Goal: Task Accomplishment & Management: Manage account settings

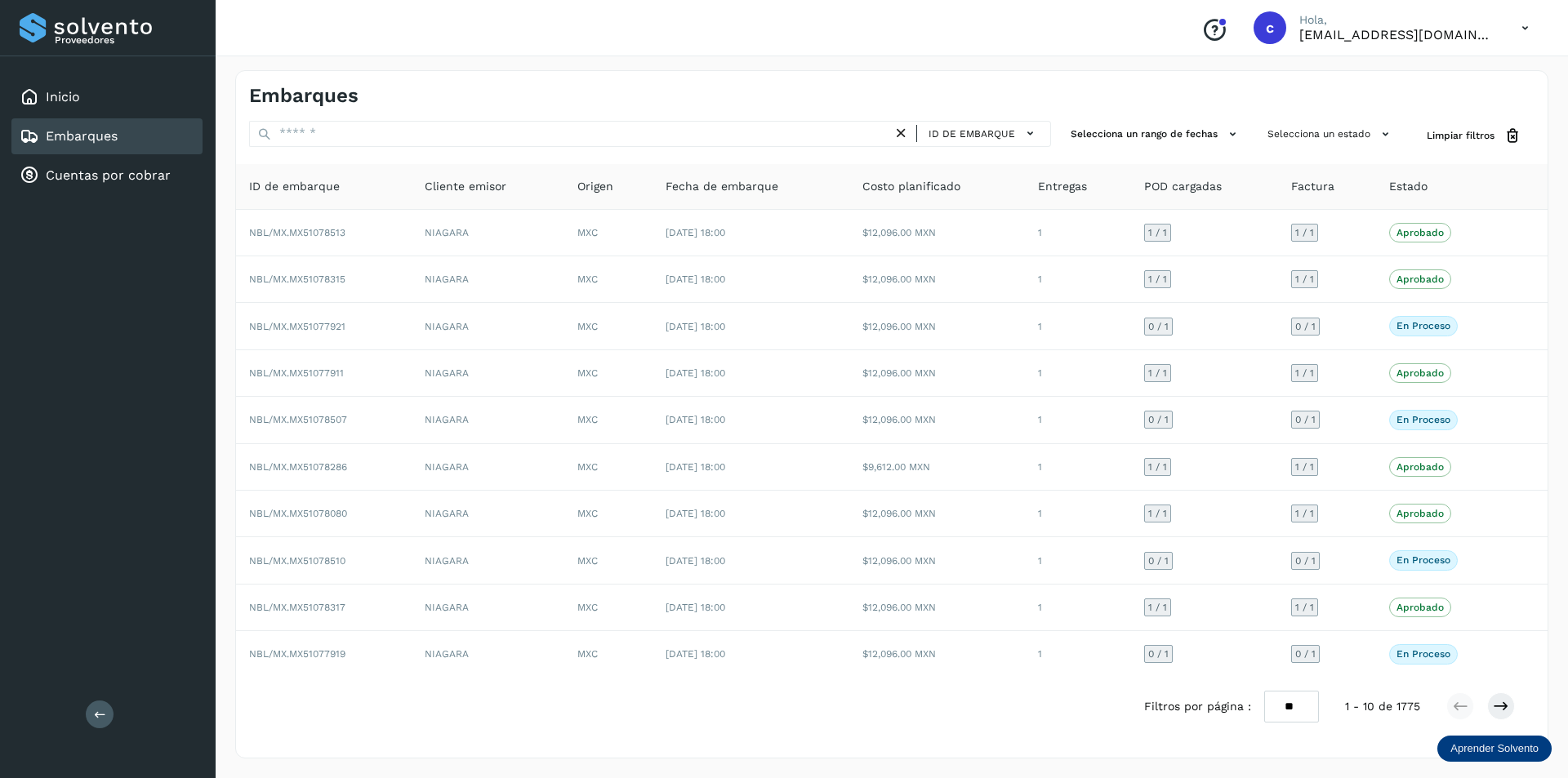
click at [118, 142] on link "Embarques" at bounding box center [82, 135] width 72 height 15
click at [179, 139] on div "Embarques" at bounding box center [106, 136] width 191 height 36
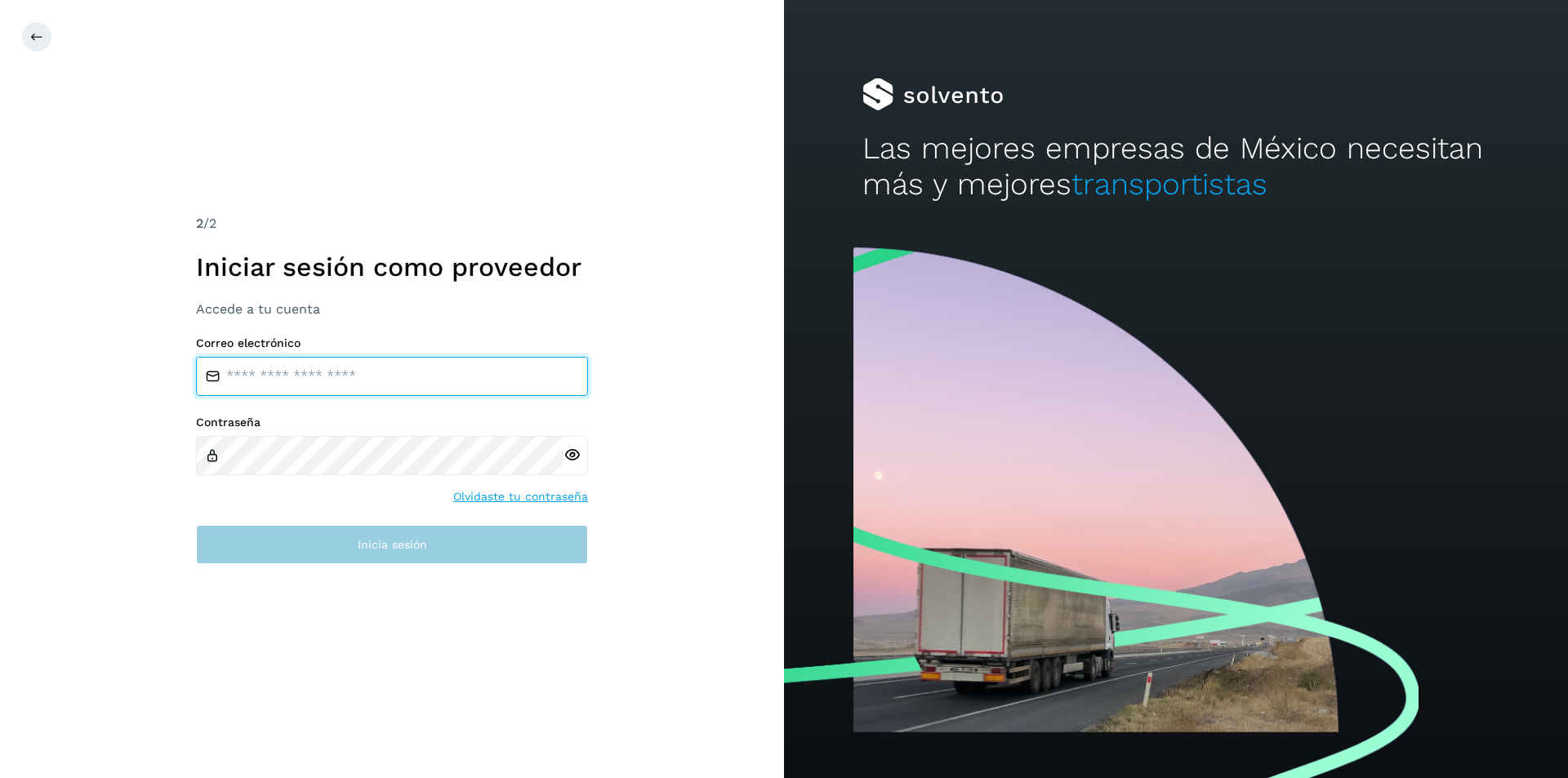
type input "**********"
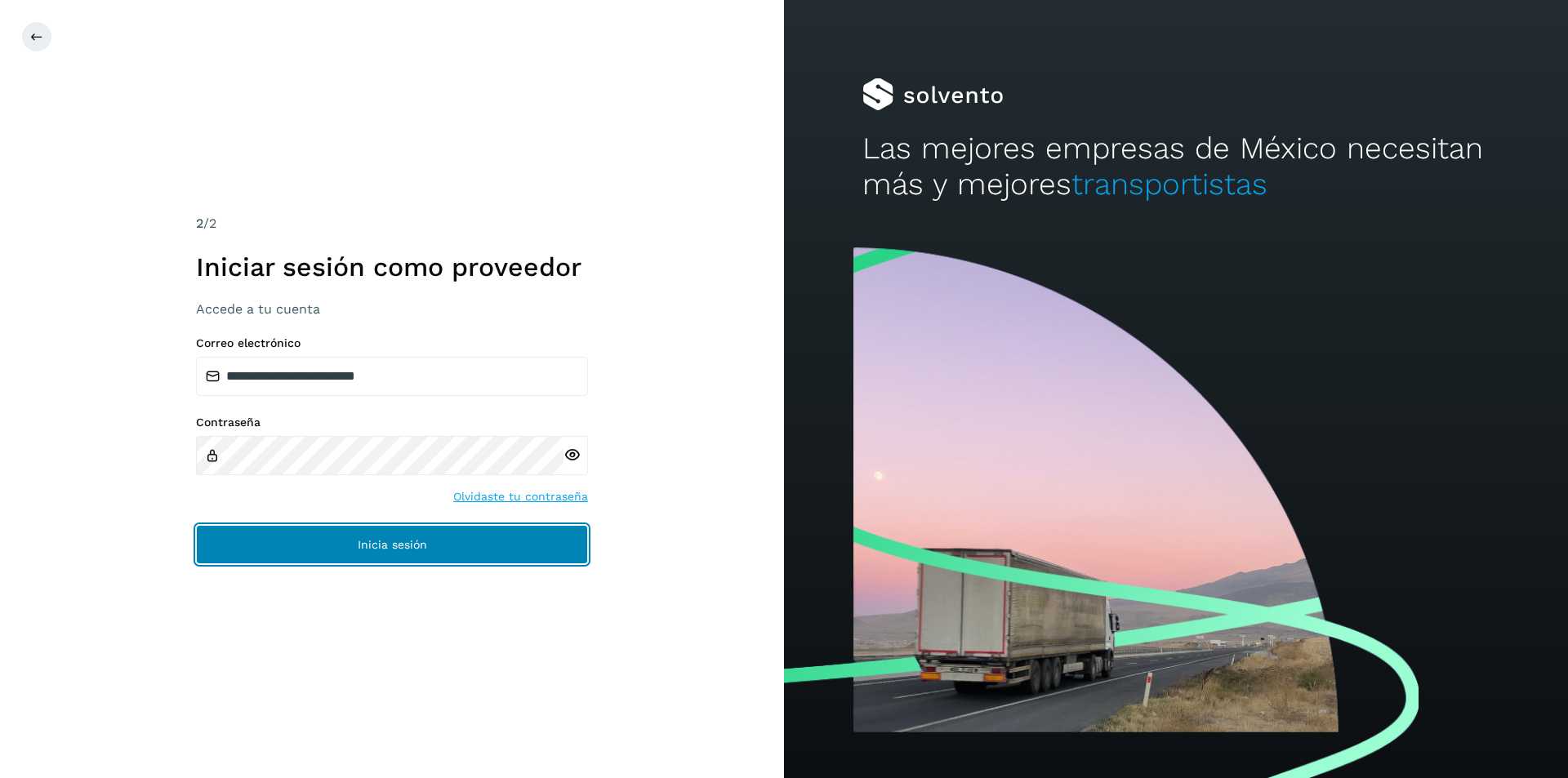
click at [311, 560] on button "Inicia sesión" at bounding box center [392, 545] width 392 height 40
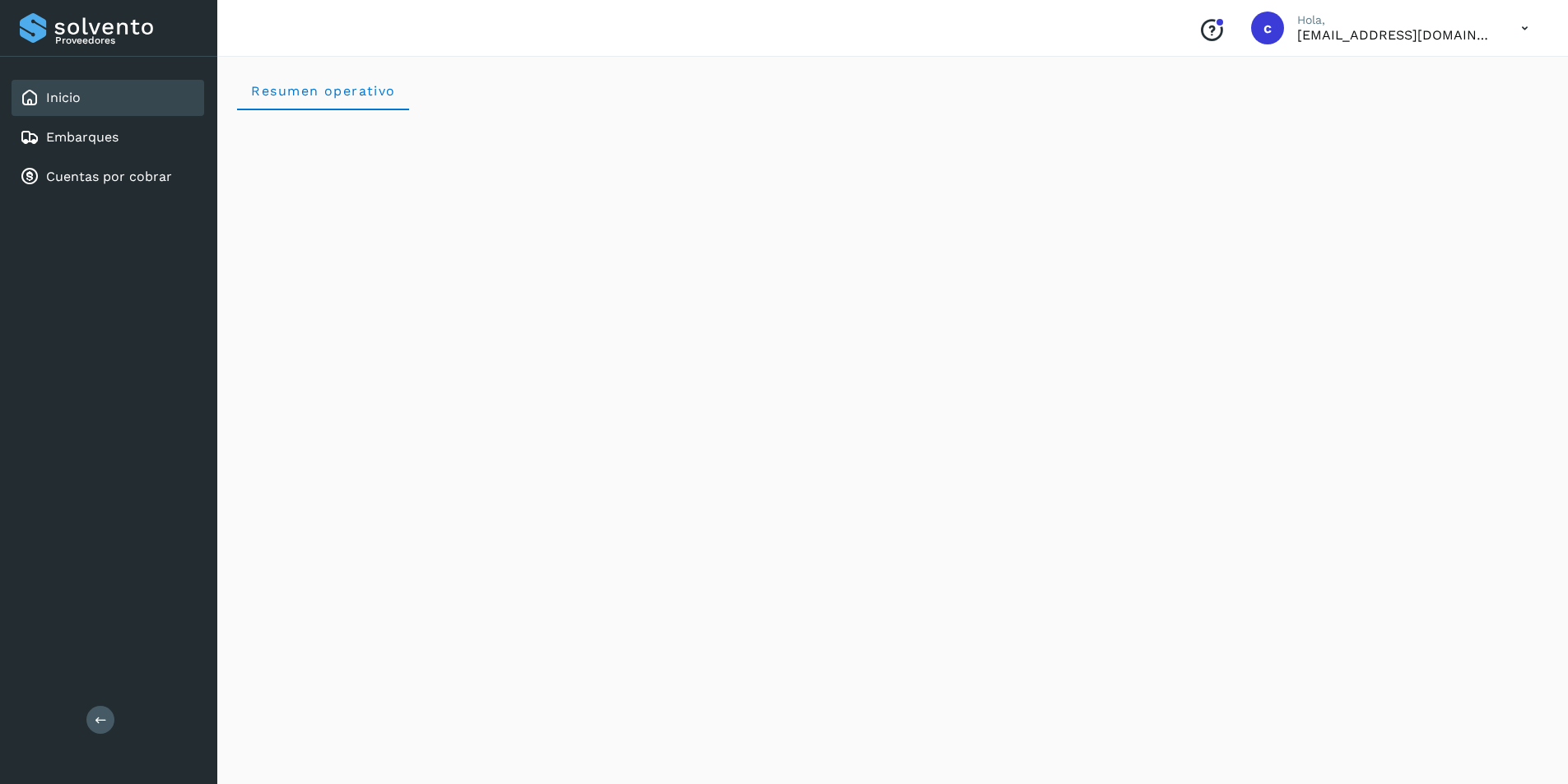
click at [1525, 25] on icon at bounding box center [1525, 28] width 34 height 34
click at [1462, 79] on div "Cerrar sesión" at bounding box center [1443, 74] width 196 height 31
